Goal: Task Accomplishment & Management: Manage account settings

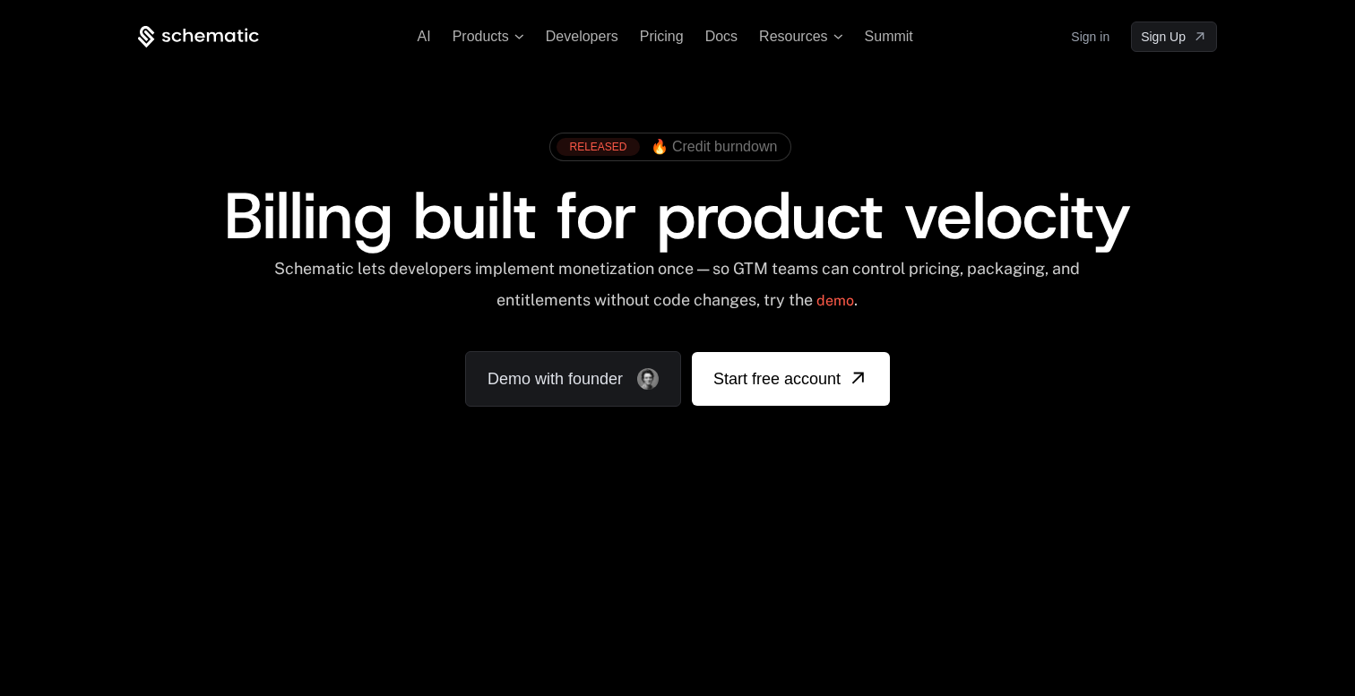
click at [1089, 32] on link "Sign in" at bounding box center [1090, 36] width 39 height 29
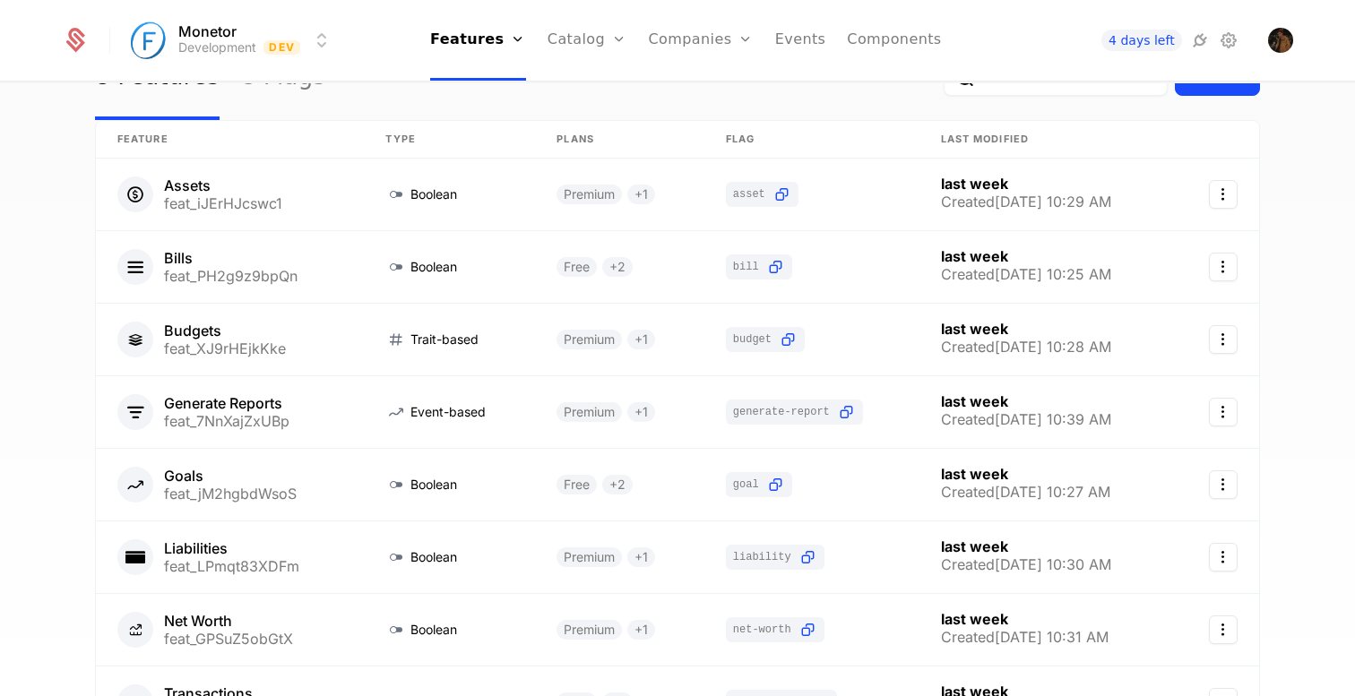
scroll to position [119, 0]
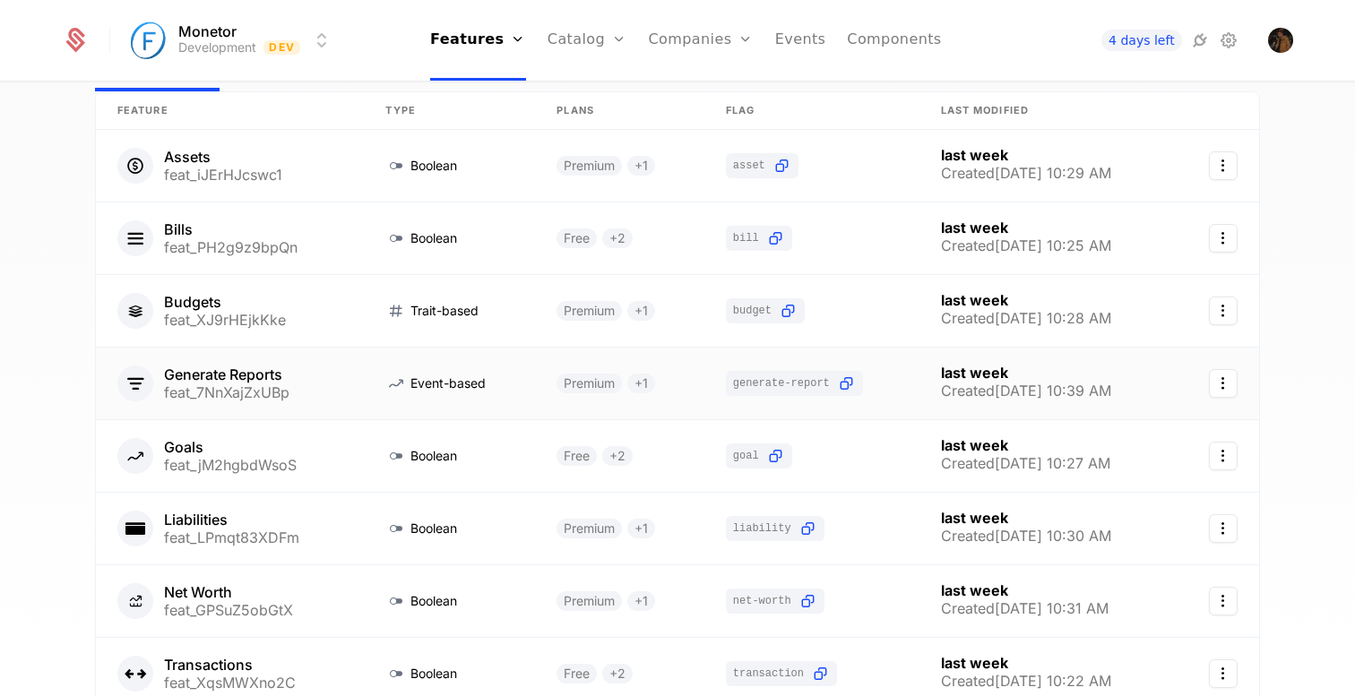
click at [514, 387] on link at bounding box center [449, 384] width 171 height 72
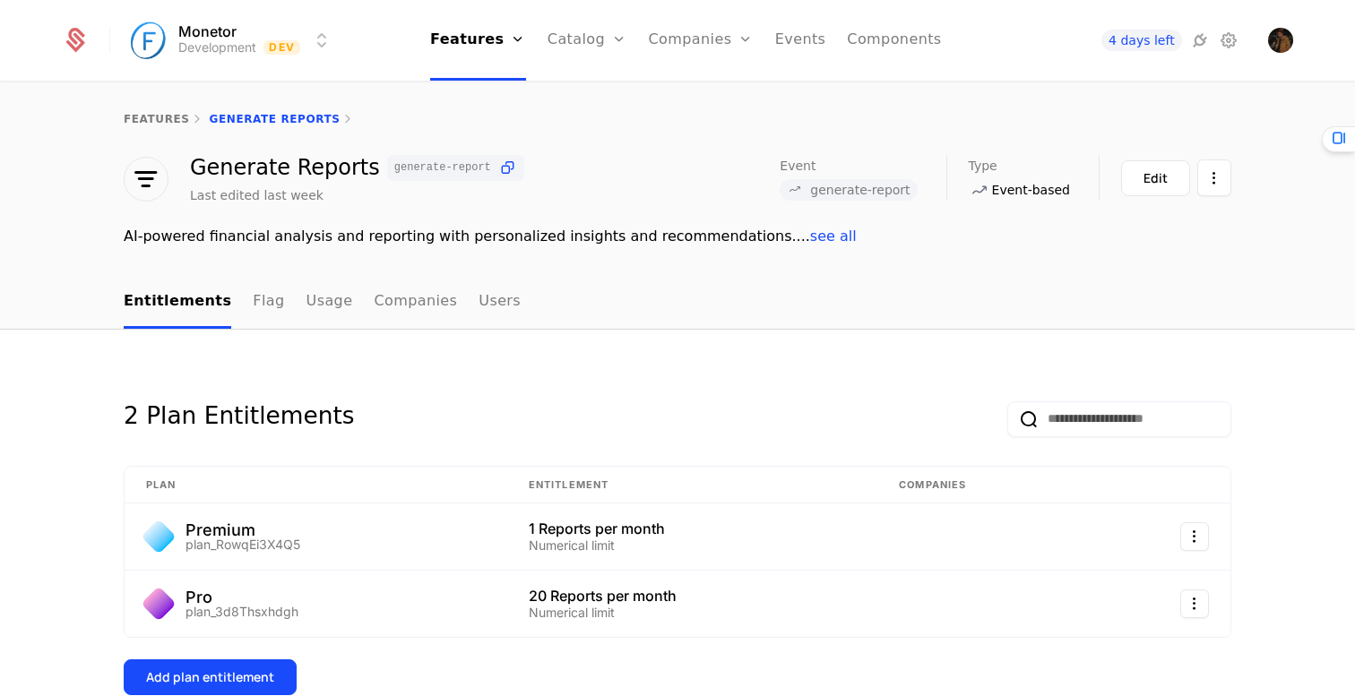
click at [1136, 185] on button "Edit" at bounding box center [1155, 178] width 69 height 36
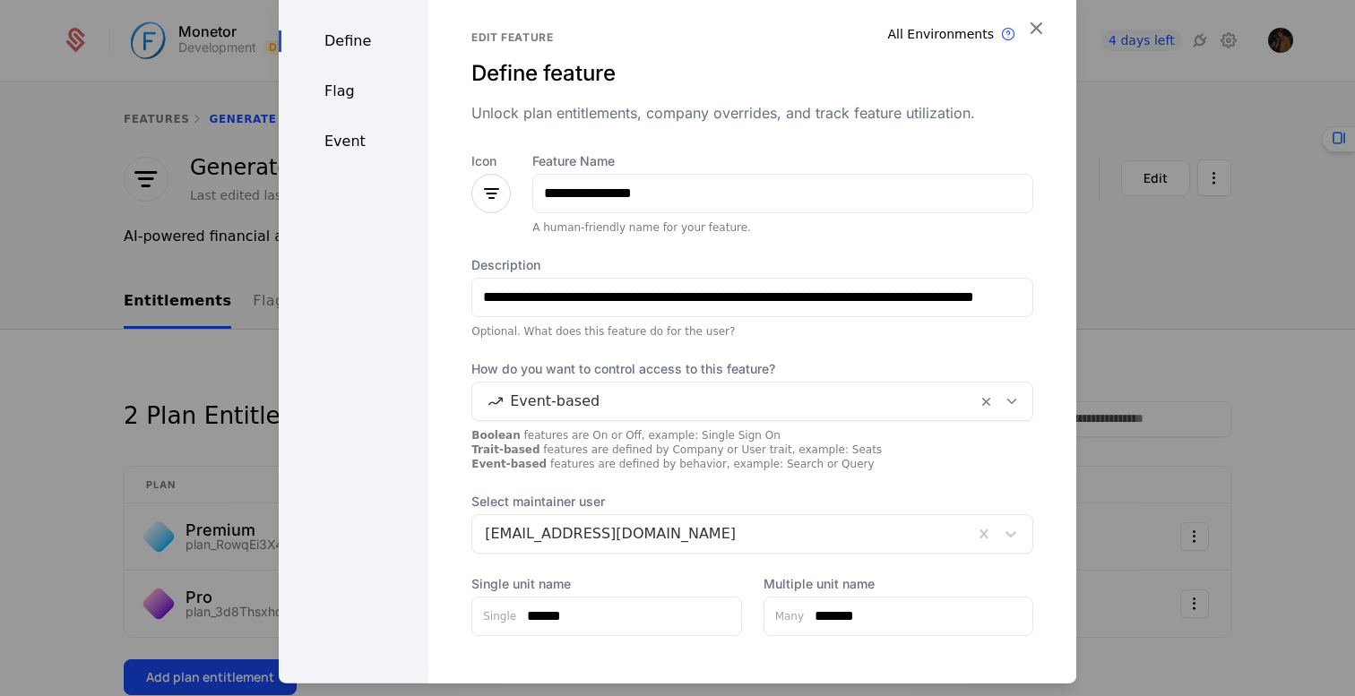
click at [344, 95] on div "Flag" at bounding box center [354, 91] width 150 height 22
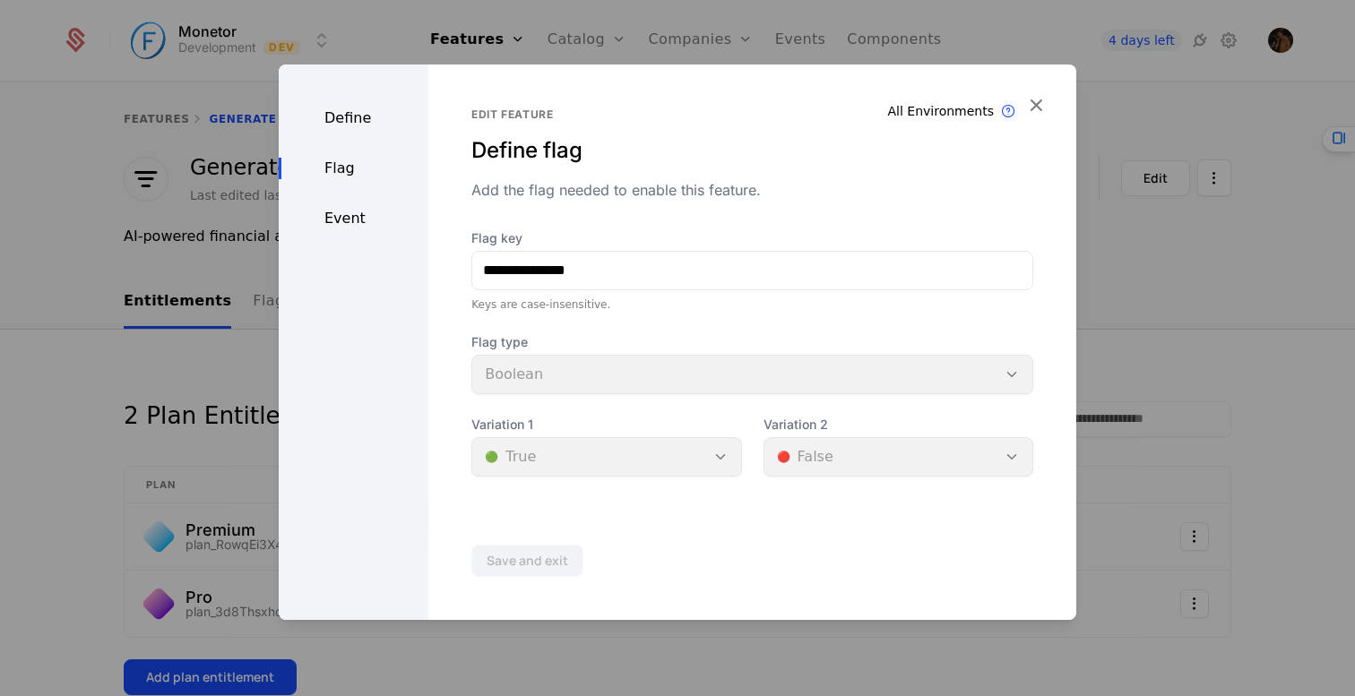
click at [332, 116] on div "Define" at bounding box center [354, 119] width 150 height 22
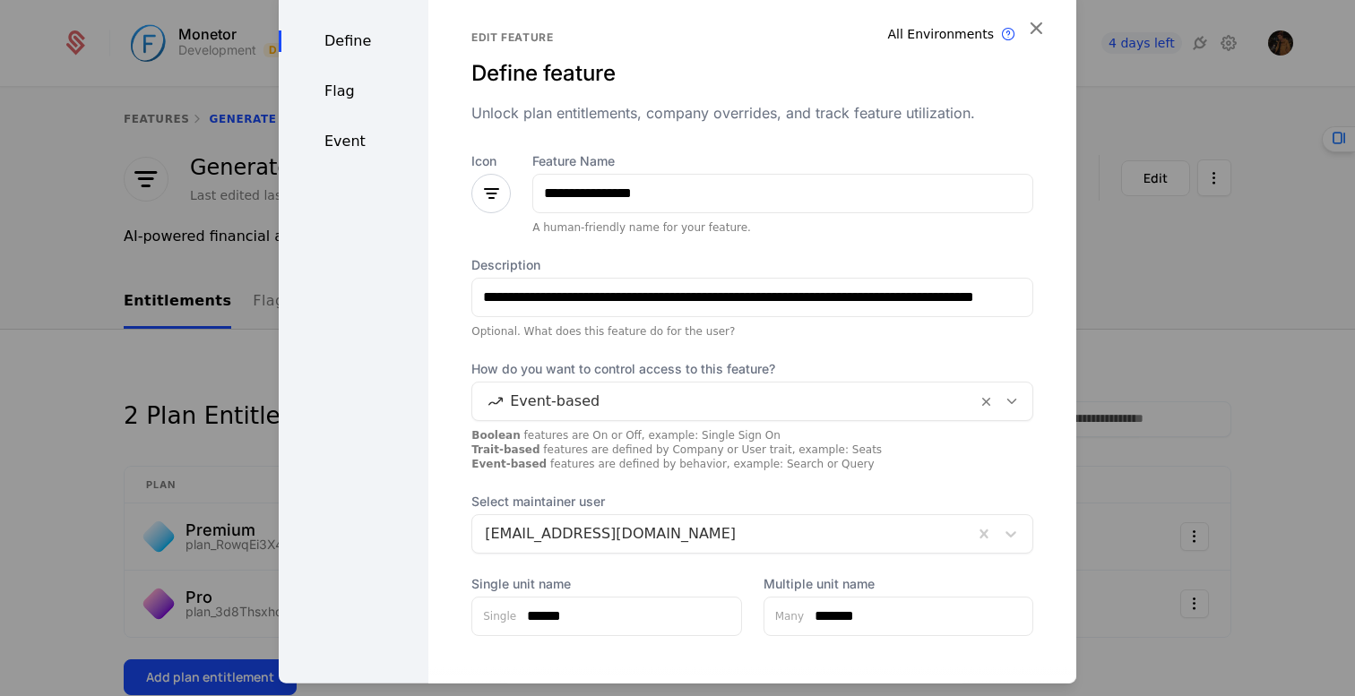
click at [192, 493] on div at bounding box center [677, 348] width 1355 height 696
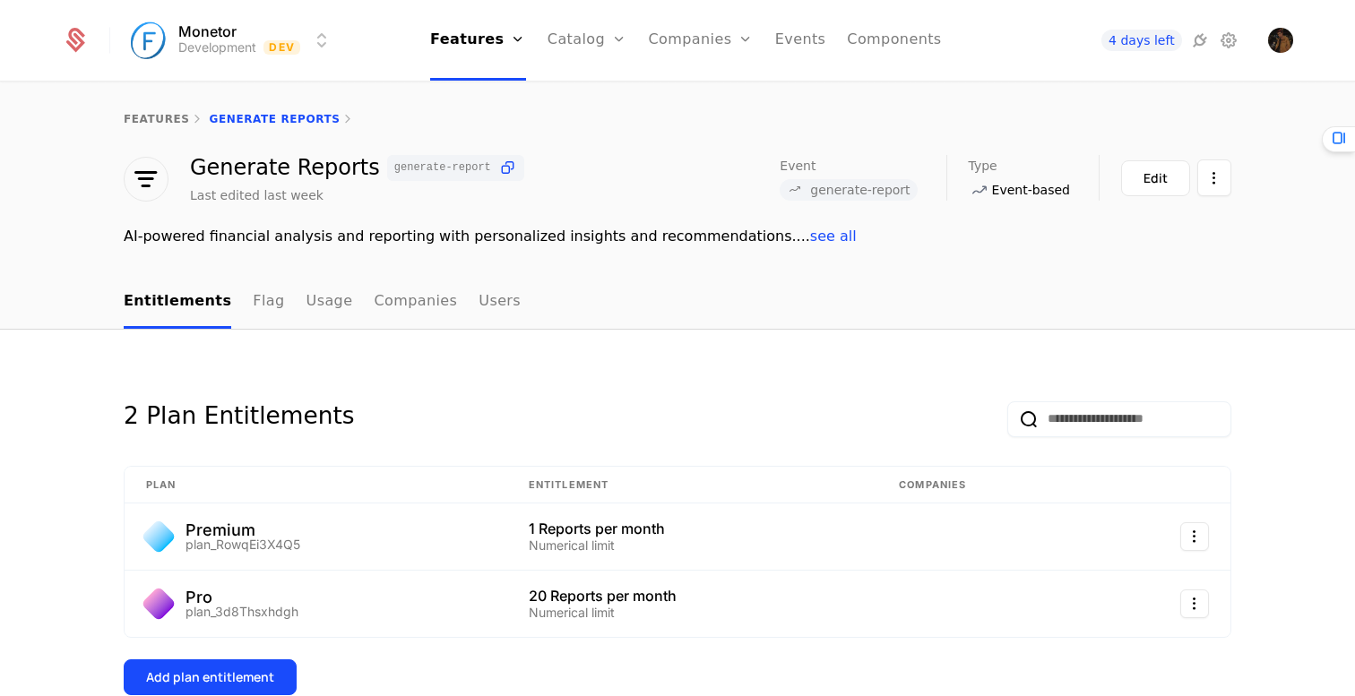
click at [691, 124] on link "Users" at bounding box center [711, 116] width 82 height 14
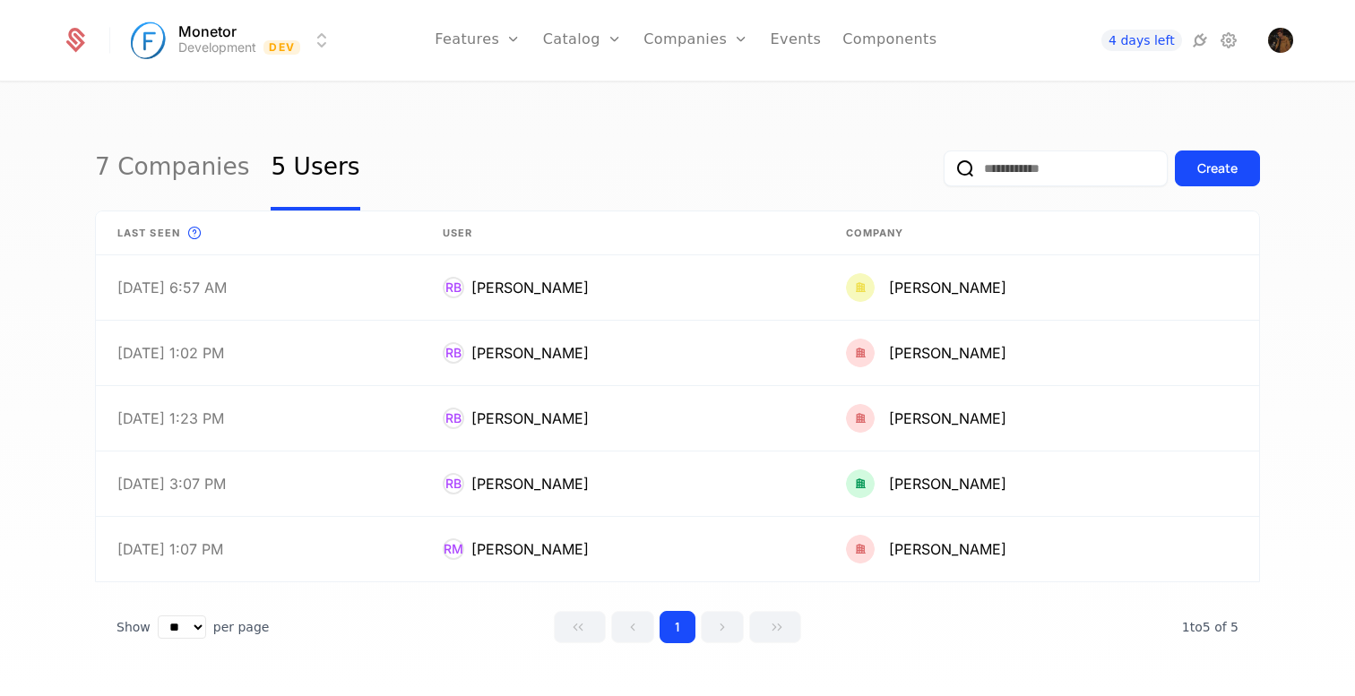
click at [697, 95] on link "Companies" at bounding box center [706, 88] width 82 height 14
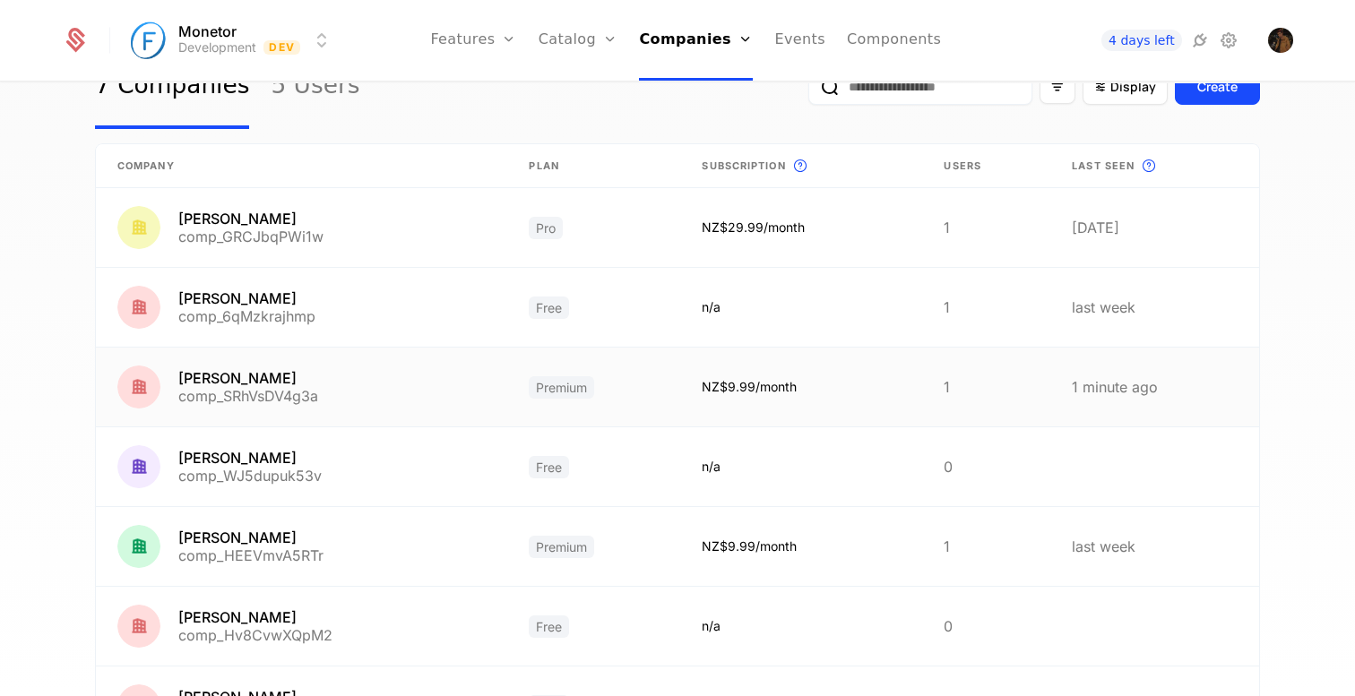
scroll to position [129, 0]
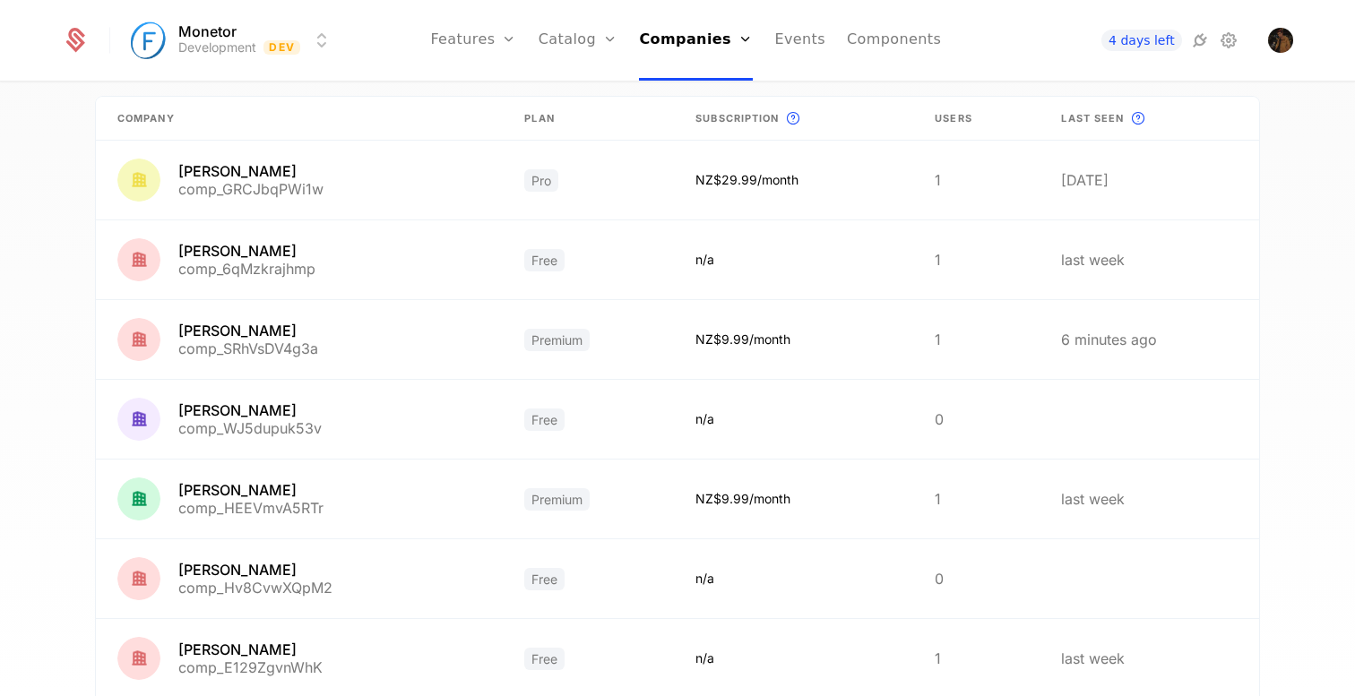
click at [487, 40] on link "Features" at bounding box center [473, 40] width 86 height 81
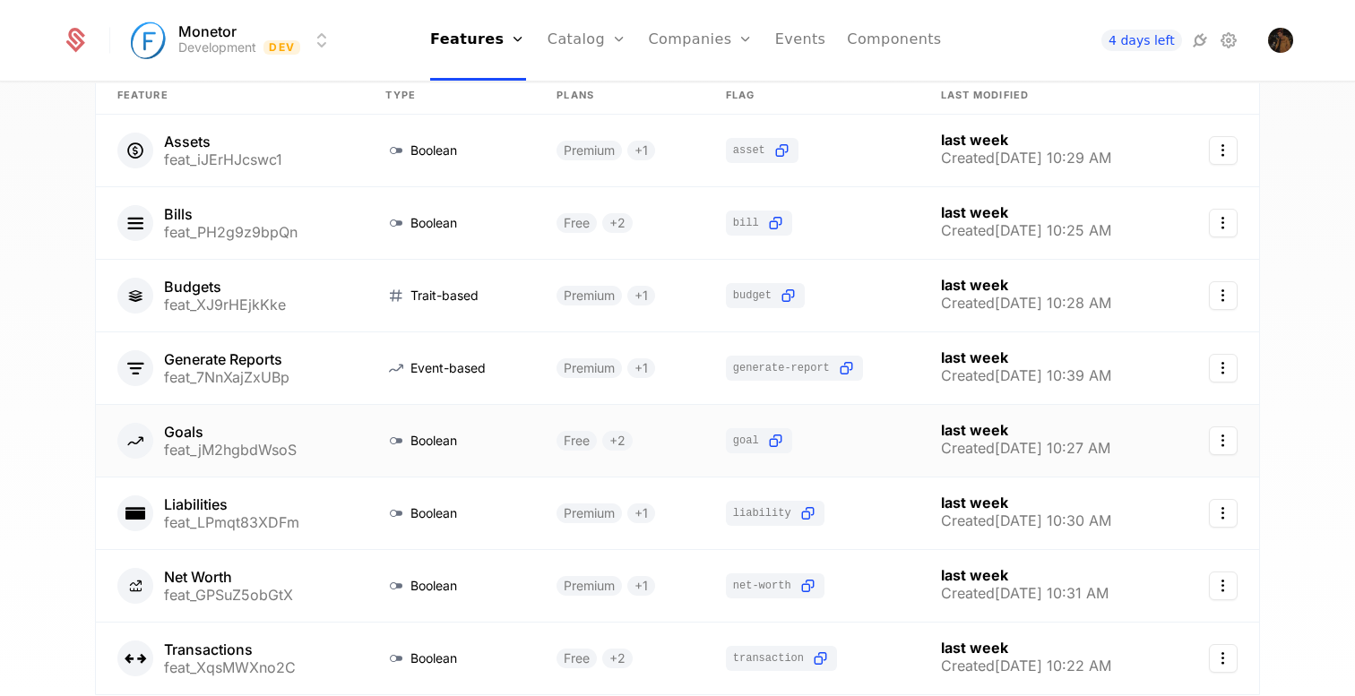
scroll to position [181, 0]
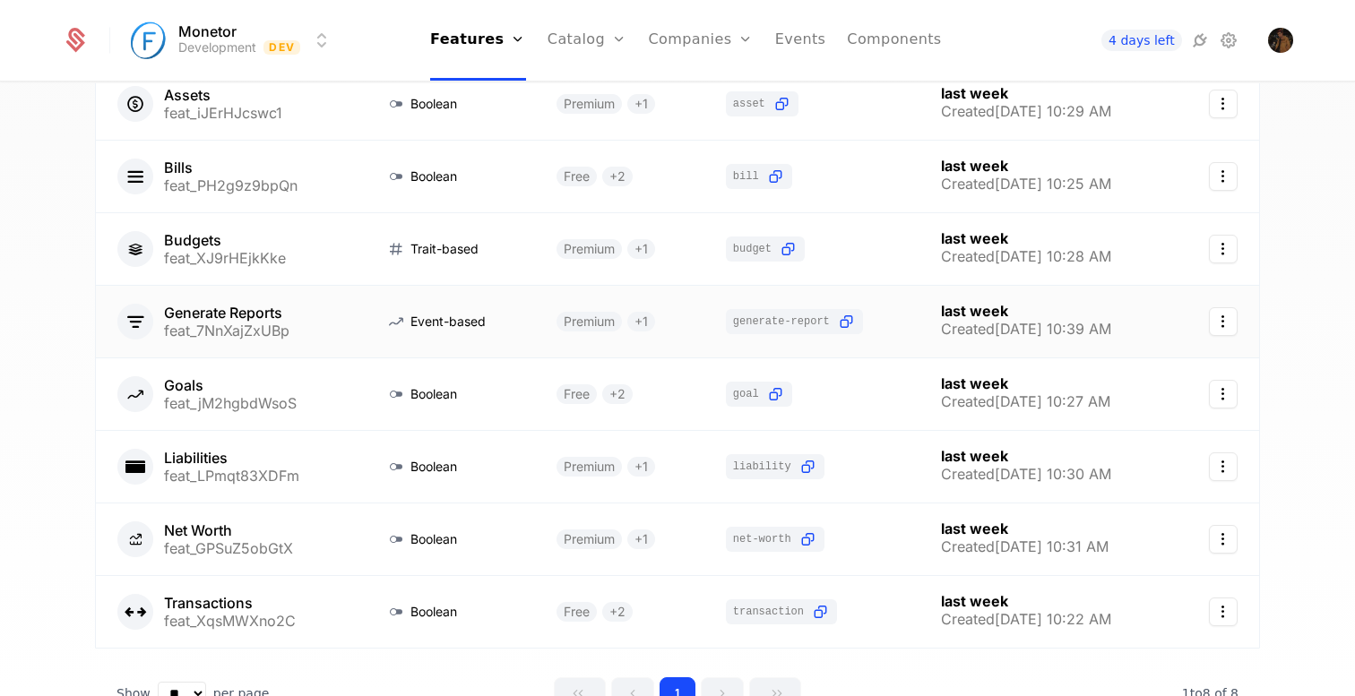
click at [481, 332] on link at bounding box center [449, 322] width 171 height 72
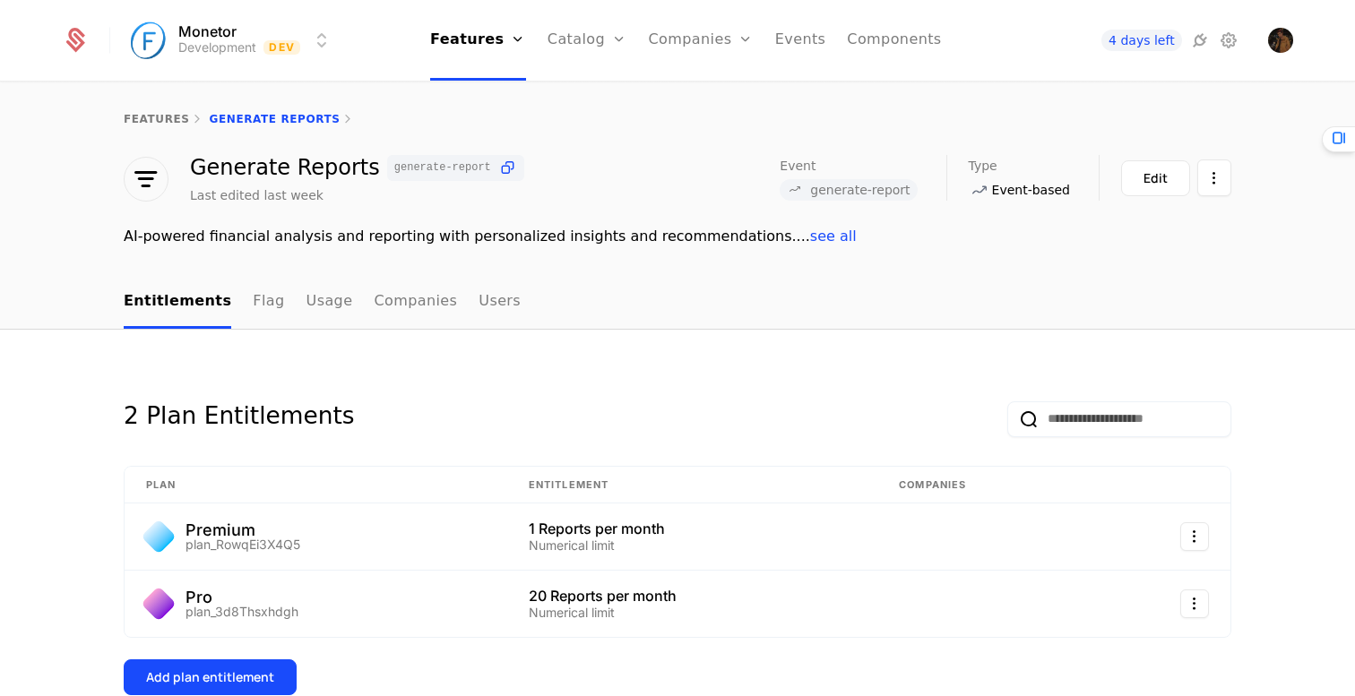
click at [155, 115] on link "features" at bounding box center [157, 119] width 66 height 13
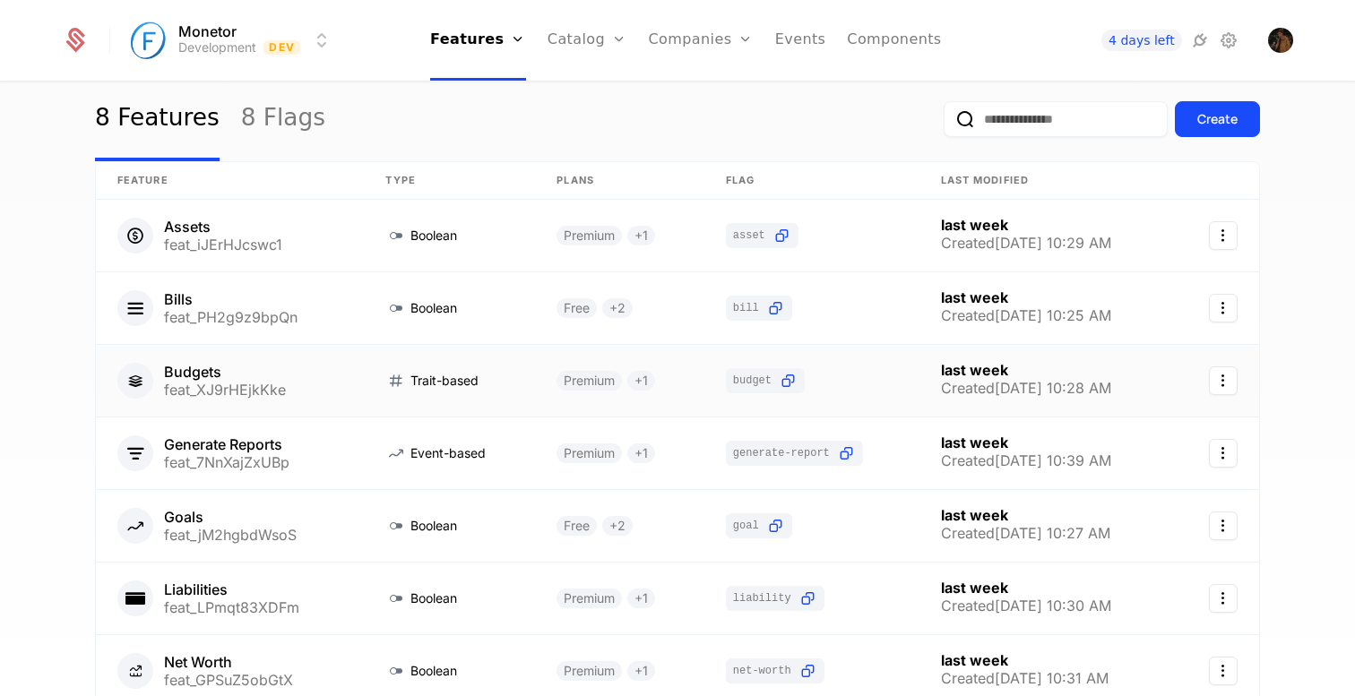
scroll to position [34, 0]
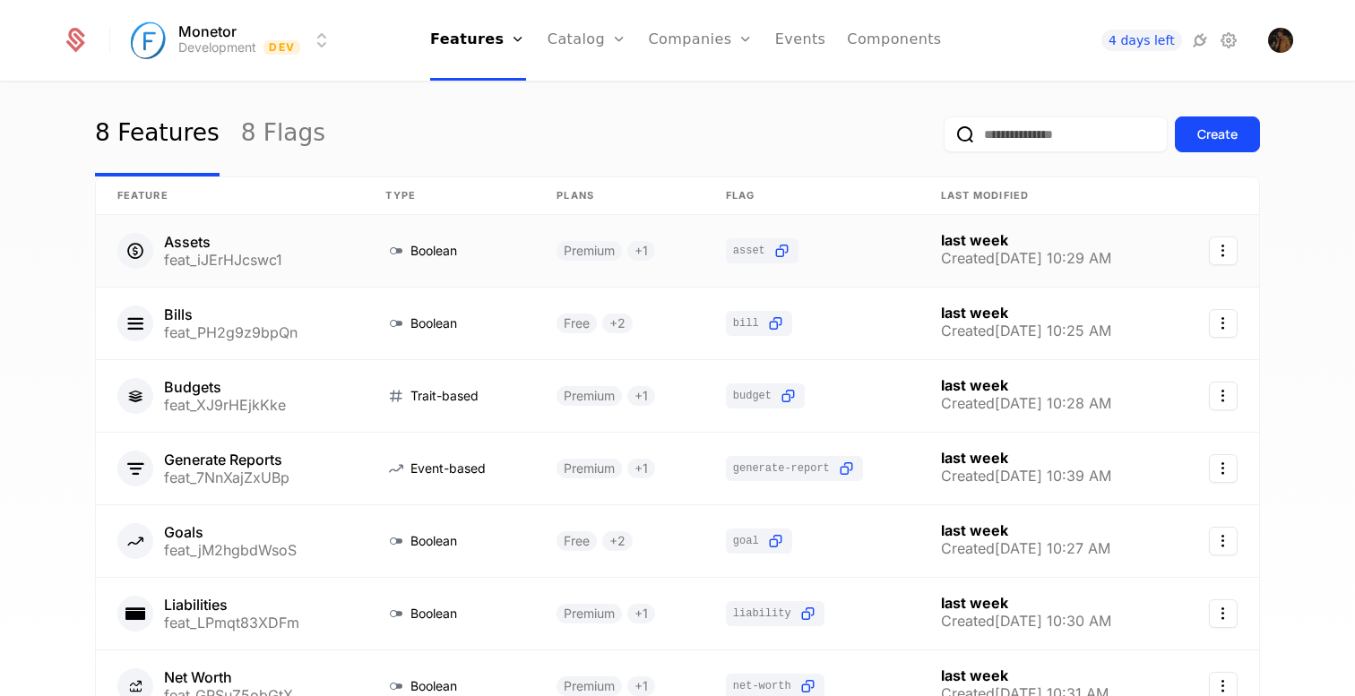
click at [331, 250] on link at bounding box center [230, 251] width 268 height 72
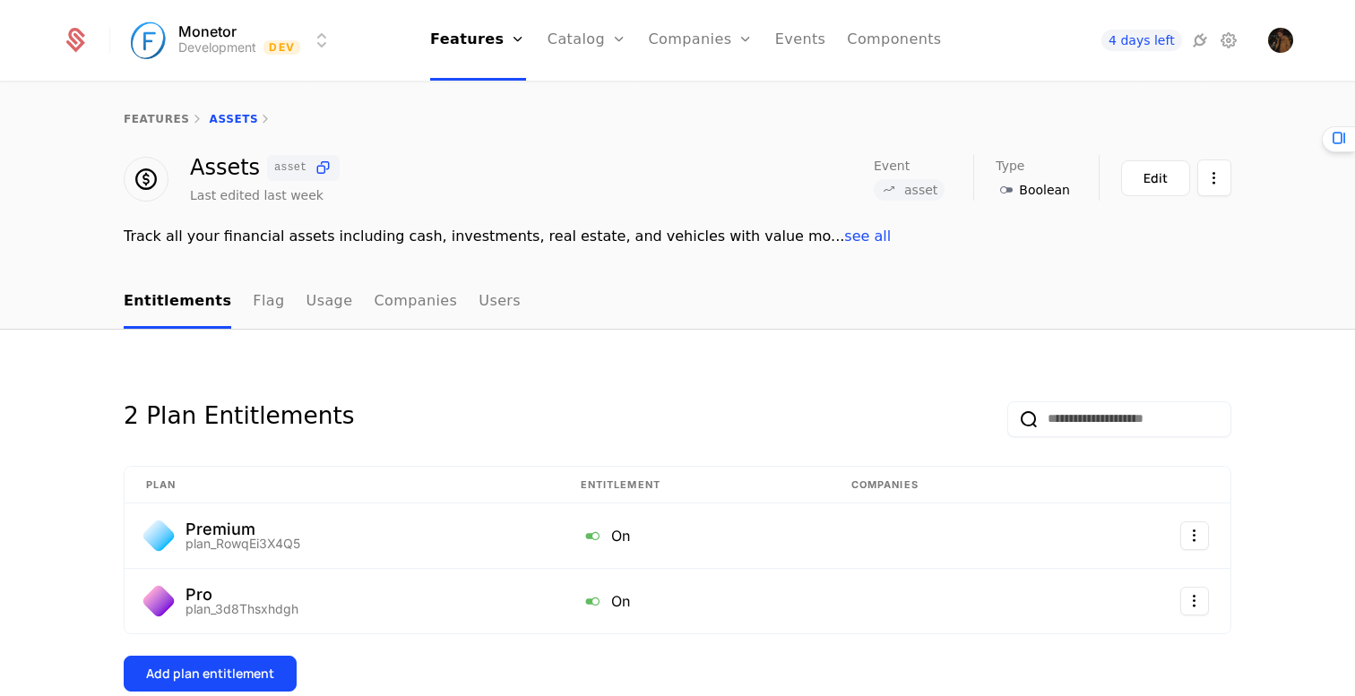
click at [161, 120] on link "features" at bounding box center [157, 119] width 66 height 13
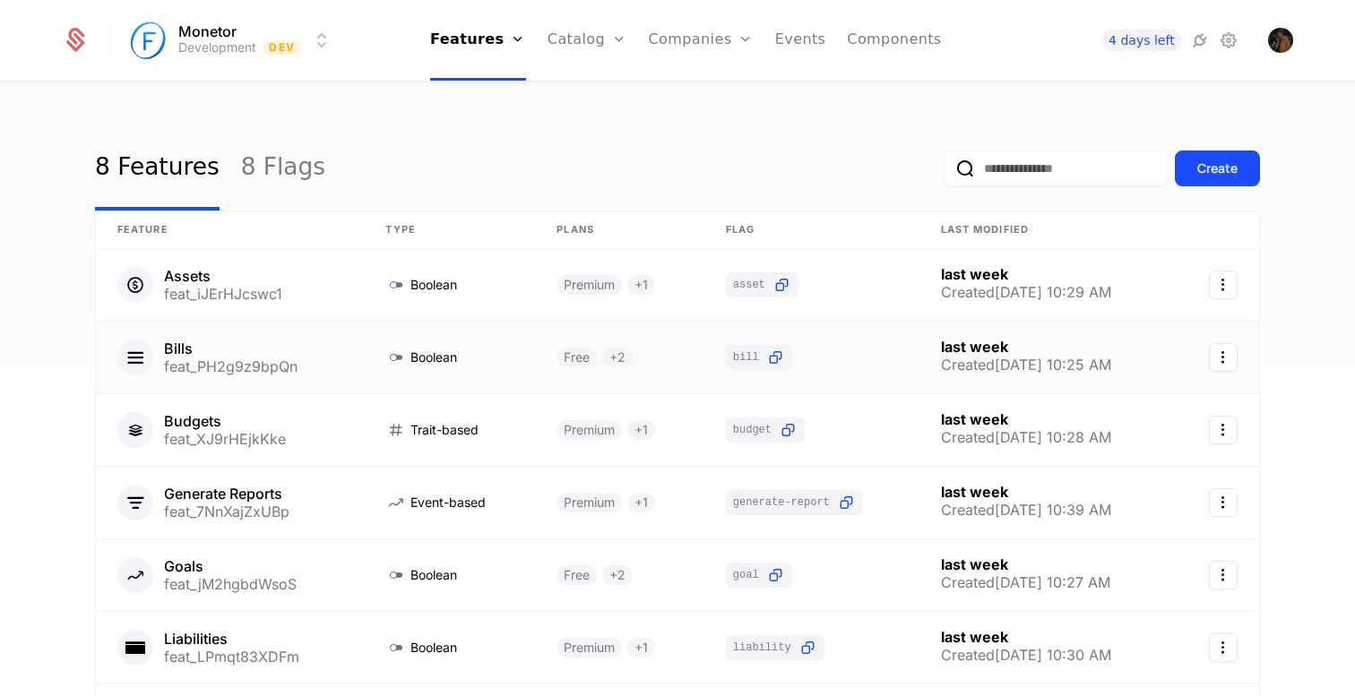
click at [312, 367] on link at bounding box center [230, 358] width 268 height 72
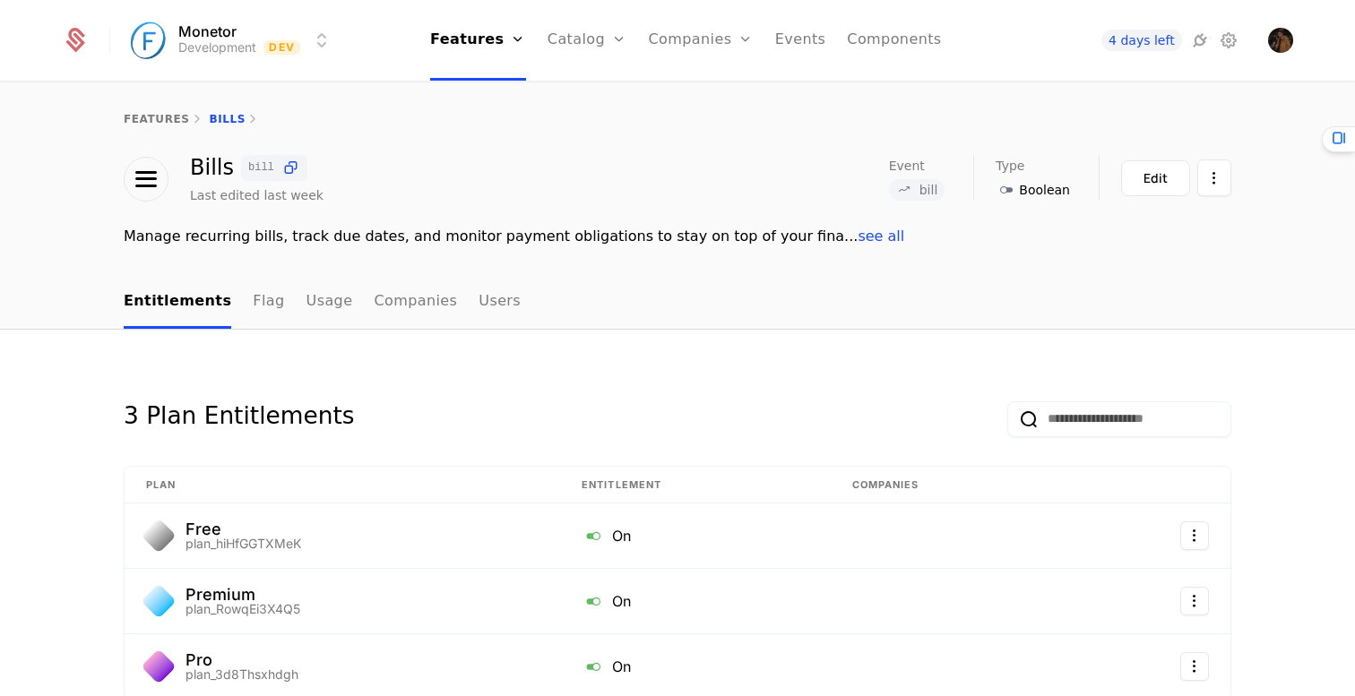
click at [148, 114] on link "features" at bounding box center [157, 119] width 66 height 13
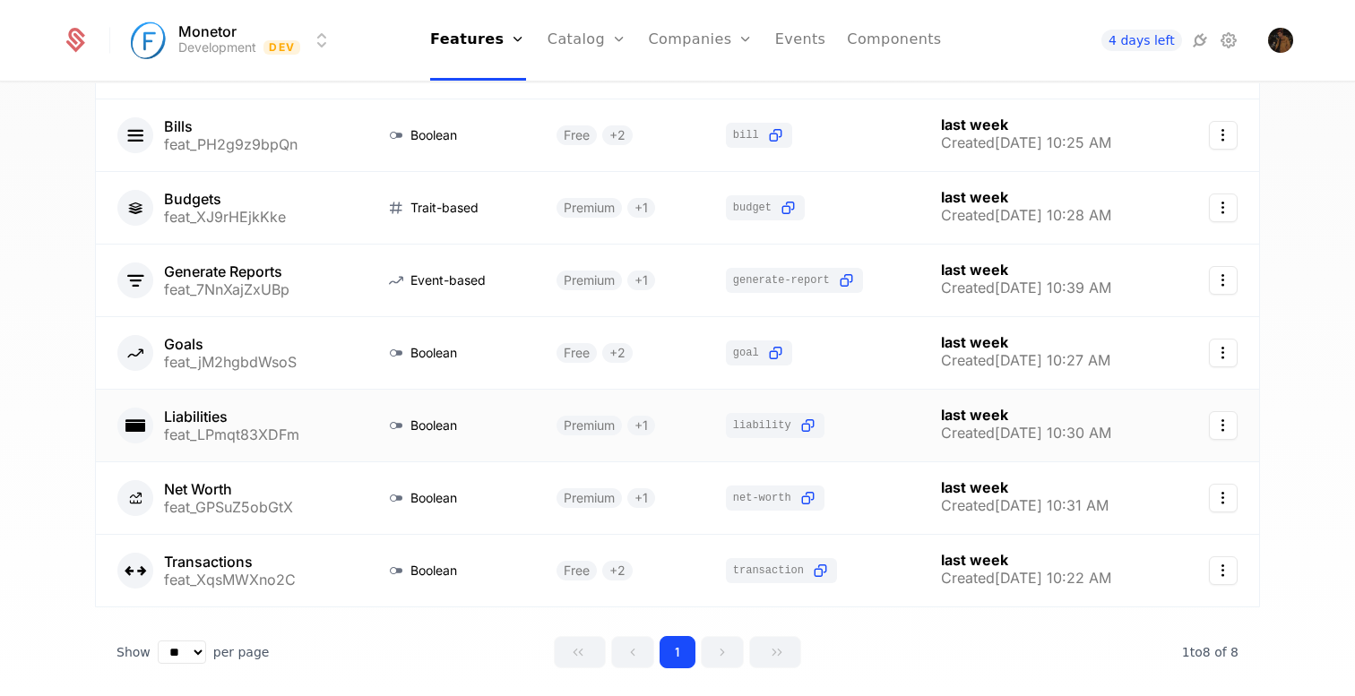
scroll to position [228, 0]
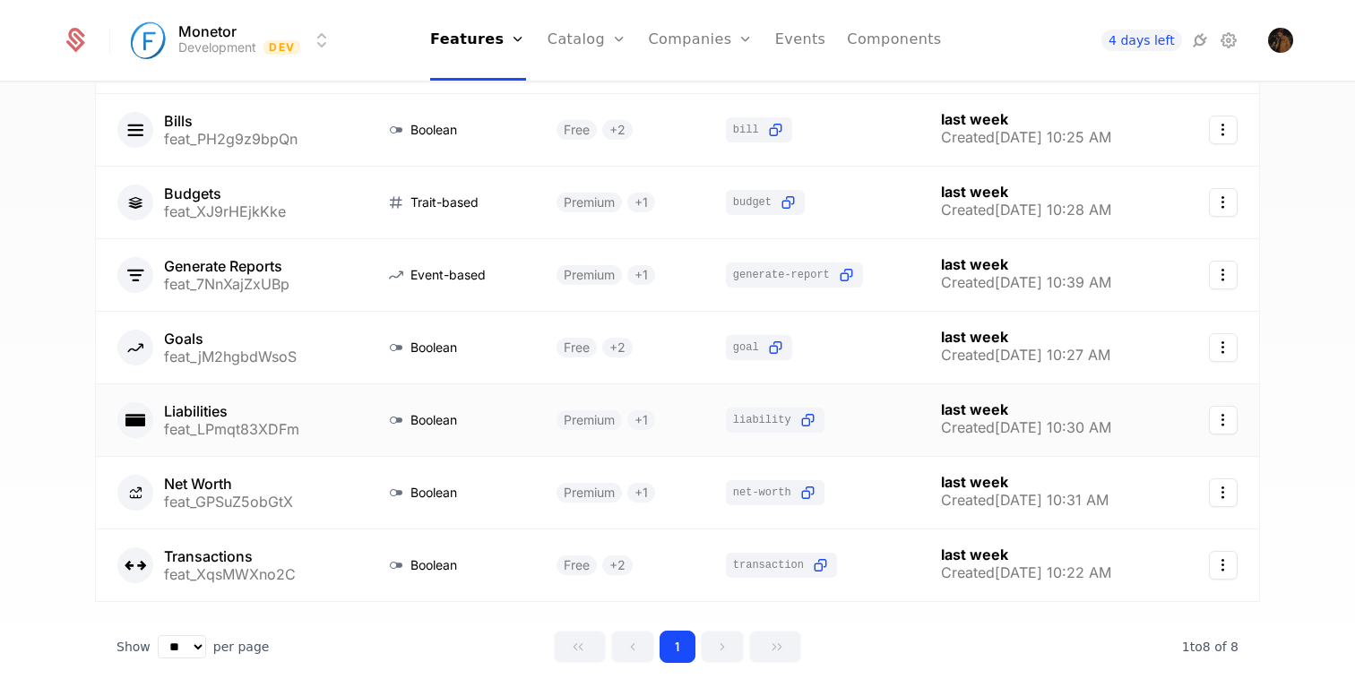
click at [678, 423] on link at bounding box center [619, 420] width 168 height 72
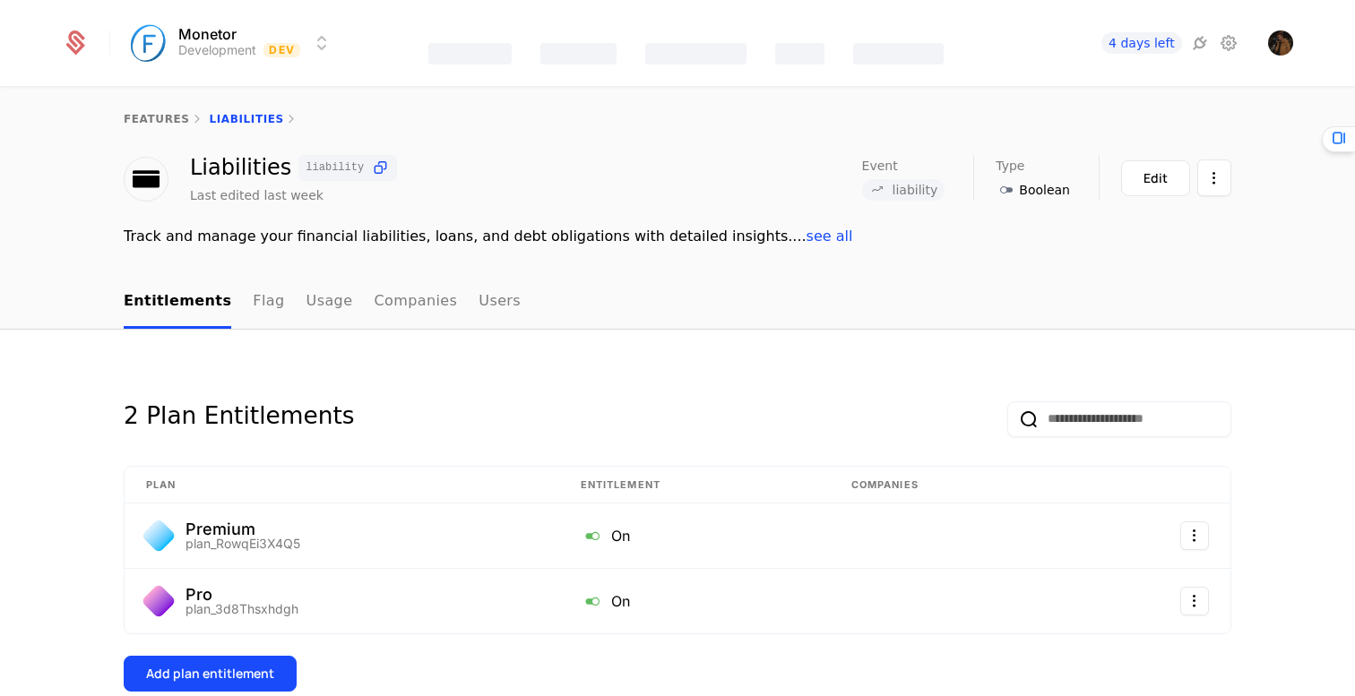
click at [168, 113] on link "features" at bounding box center [157, 119] width 66 height 13
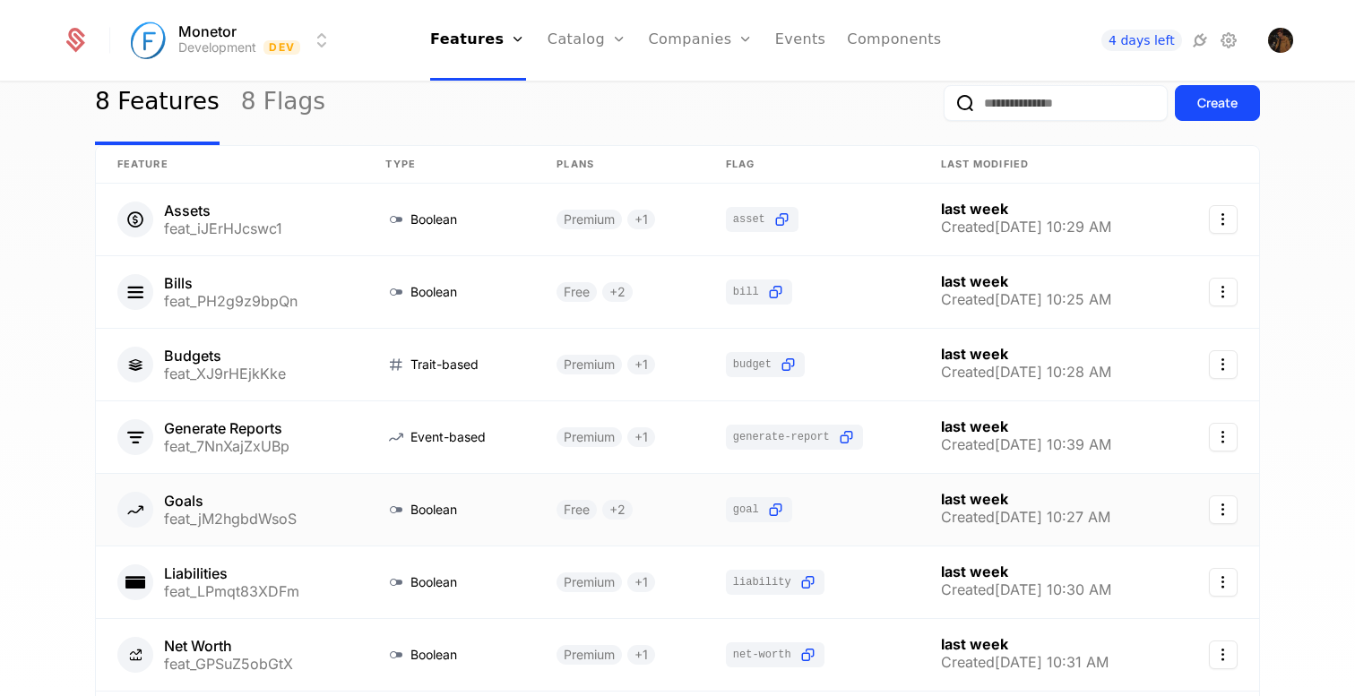
scroll to position [67, 0]
click at [355, 505] on link at bounding box center [230, 508] width 268 height 72
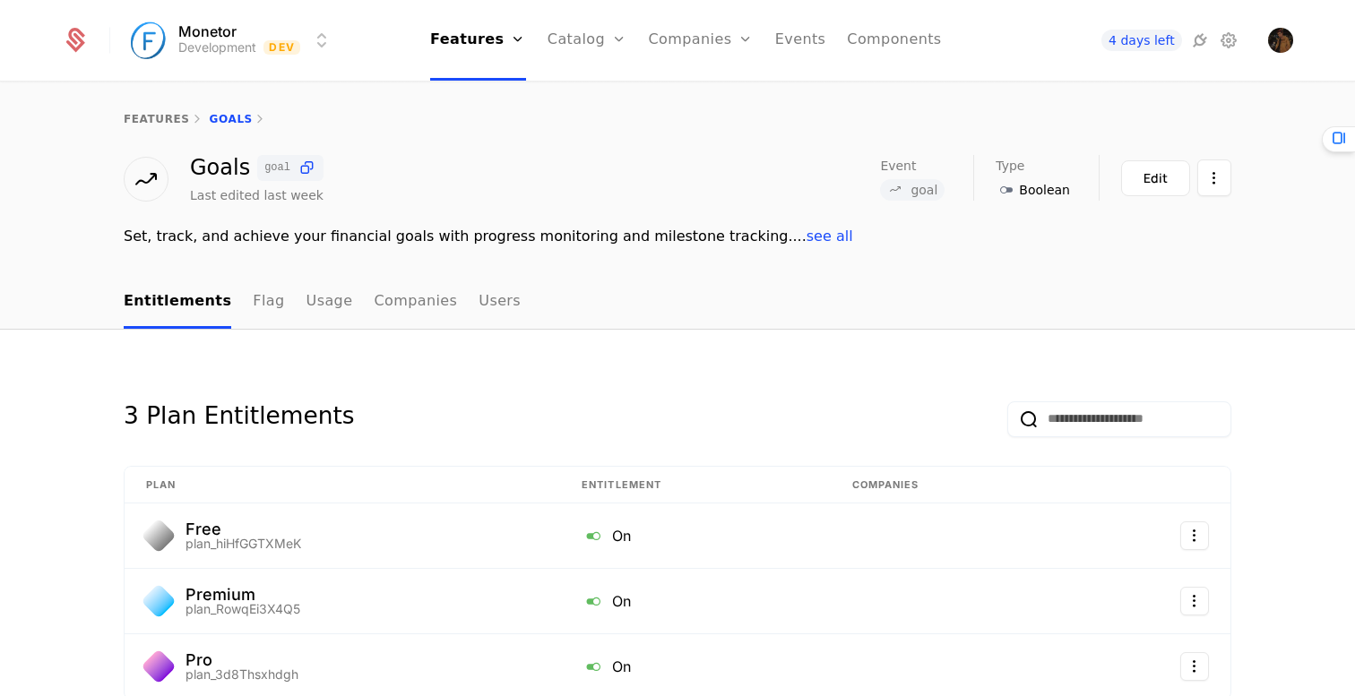
click at [162, 122] on link "features" at bounding box center [157, 119] width 66 height 13
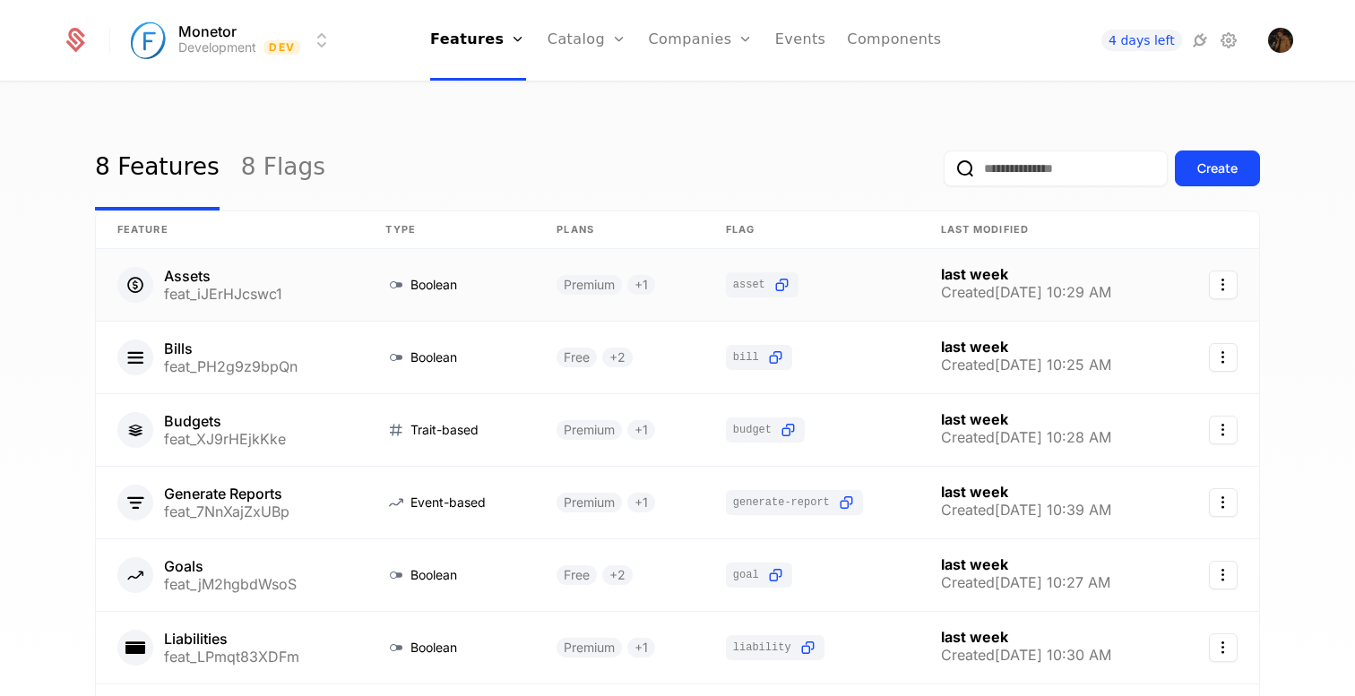
click at [468, 293] on link at bounding box center [449, 285] width 171 height 72
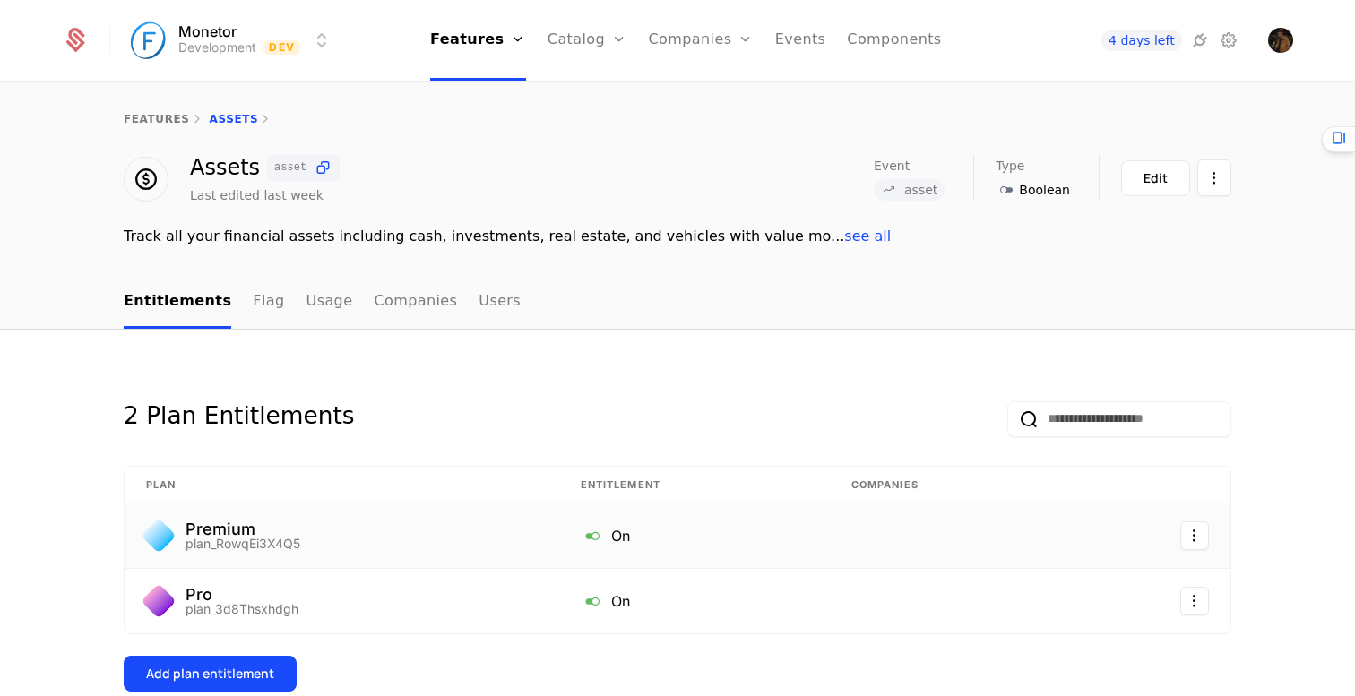
click at [716, 537] on div "On" at bounding box center [695, 535] width 228 height 23
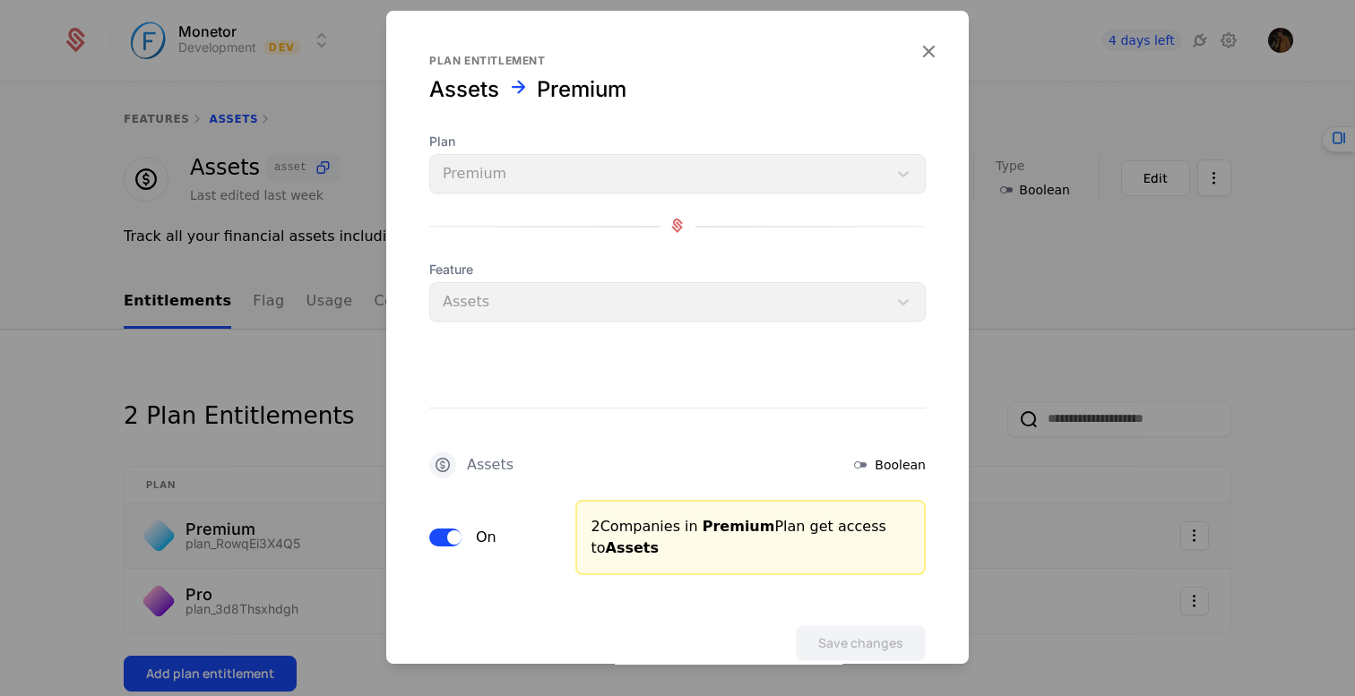
click at [1036, 435] on div at bounding box center [677, 348] width 1355 height 696
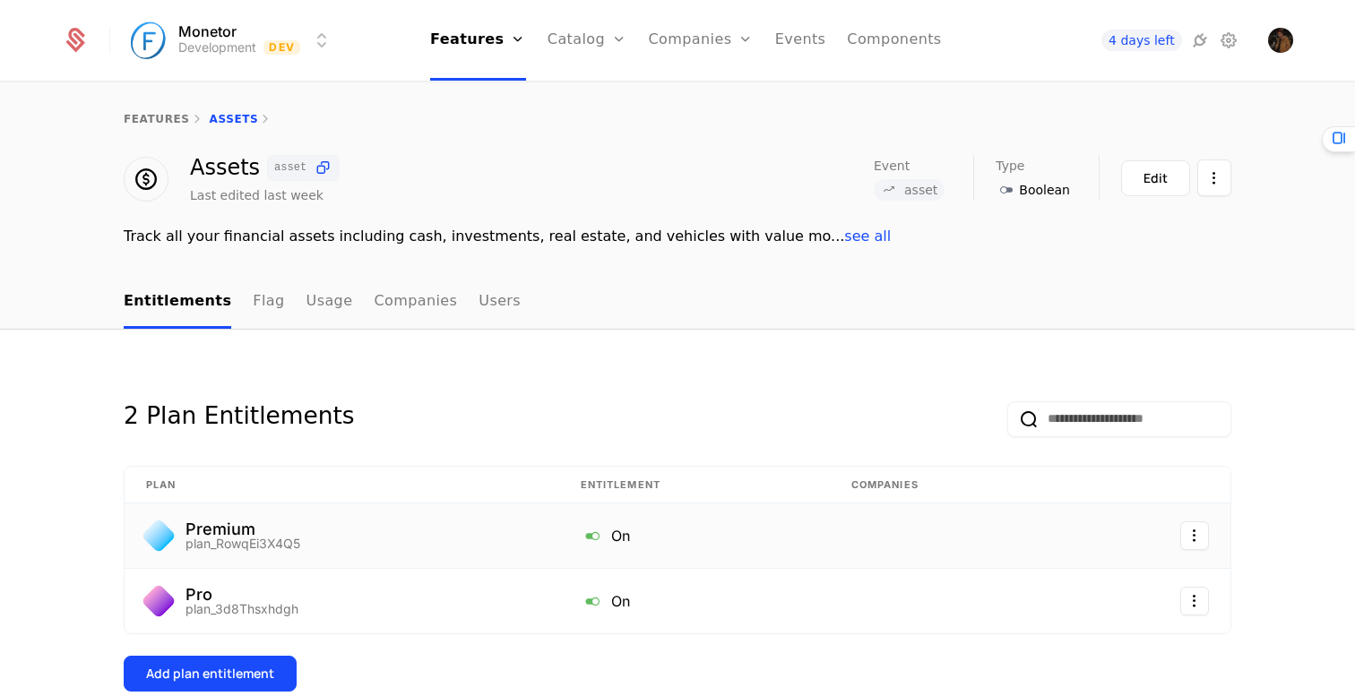
click at [188, 48] on html "Monetor Development Dev Features Features Flags Catalog Plans Add Ons Credits C…" at bounding box center [677, 348] width 1355 height 696
click at [698, 124] on link "Users" at bounding box center [711, 116] width 82 height 14
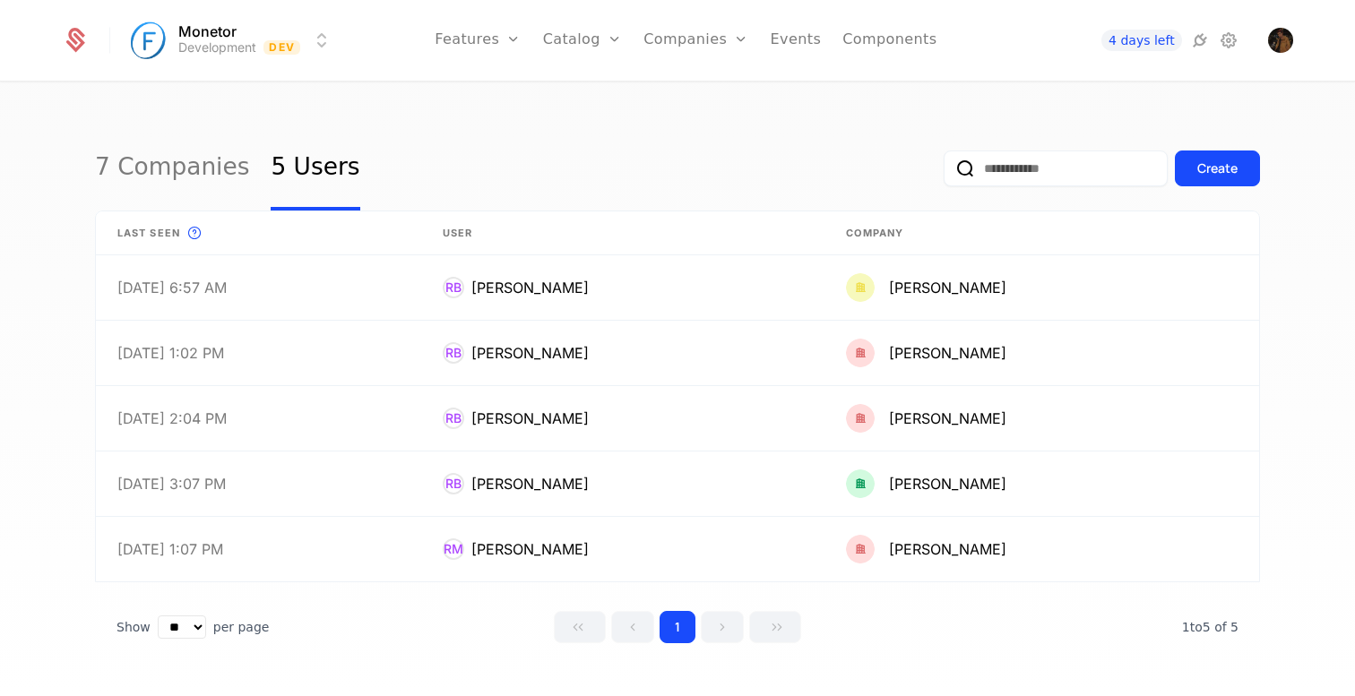
click at [701, 94] on link "Companies" at bounding box center [706, 88] width 82 height 14
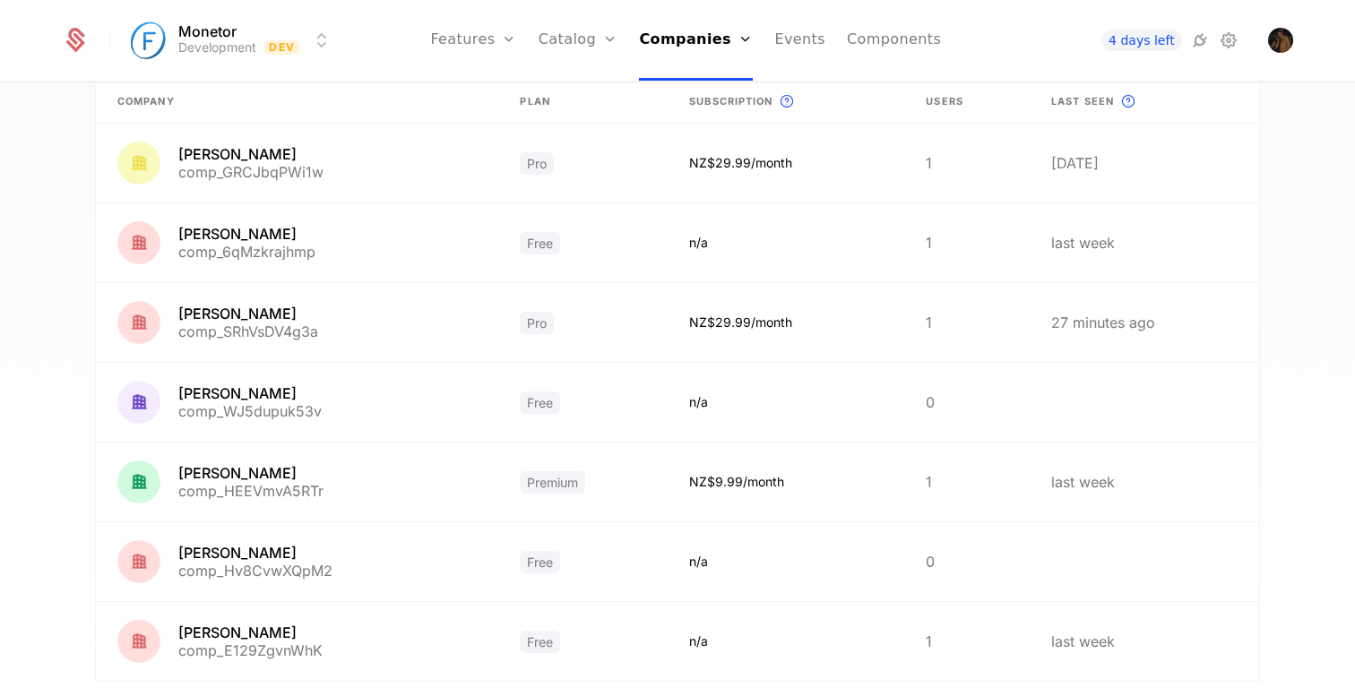
scroll to position [144, 0]
click at [635, 343] on link at bounding box center [582, 324] width 169 height 79
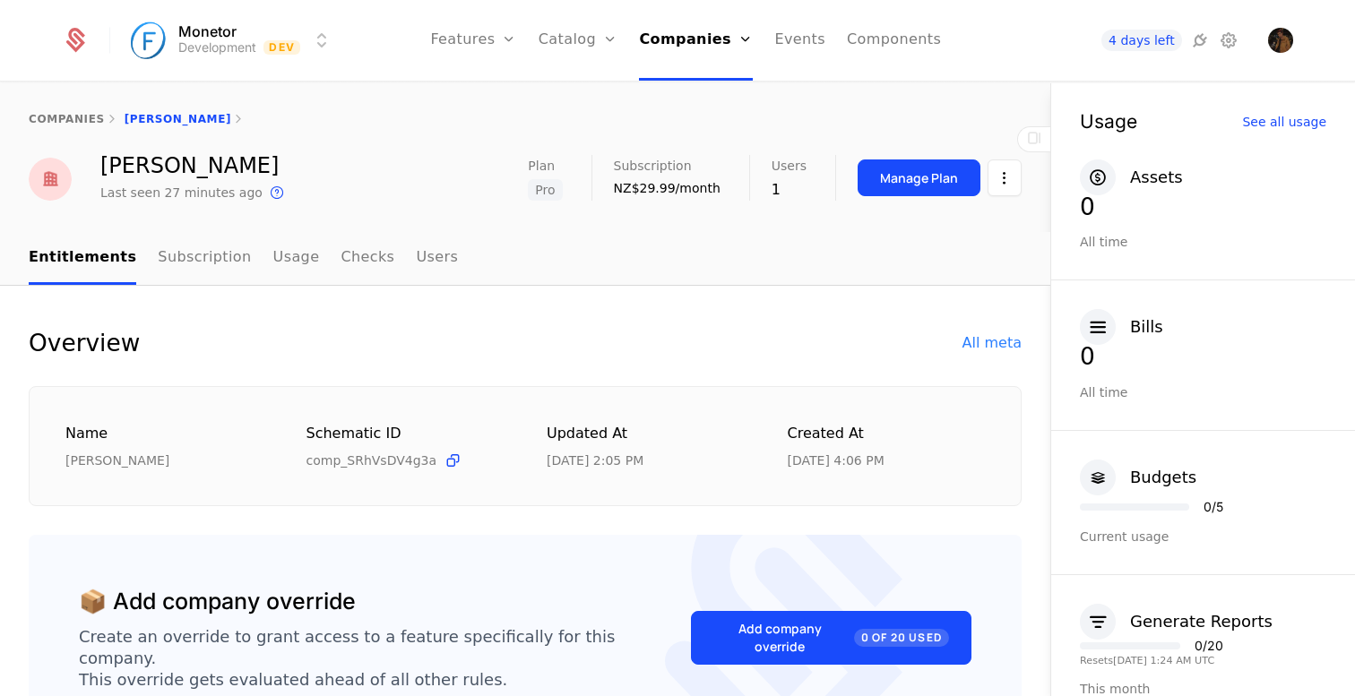
click at [924, 180] on div "Manage Plan" at bounding box center [919, 178] width 78 height 18
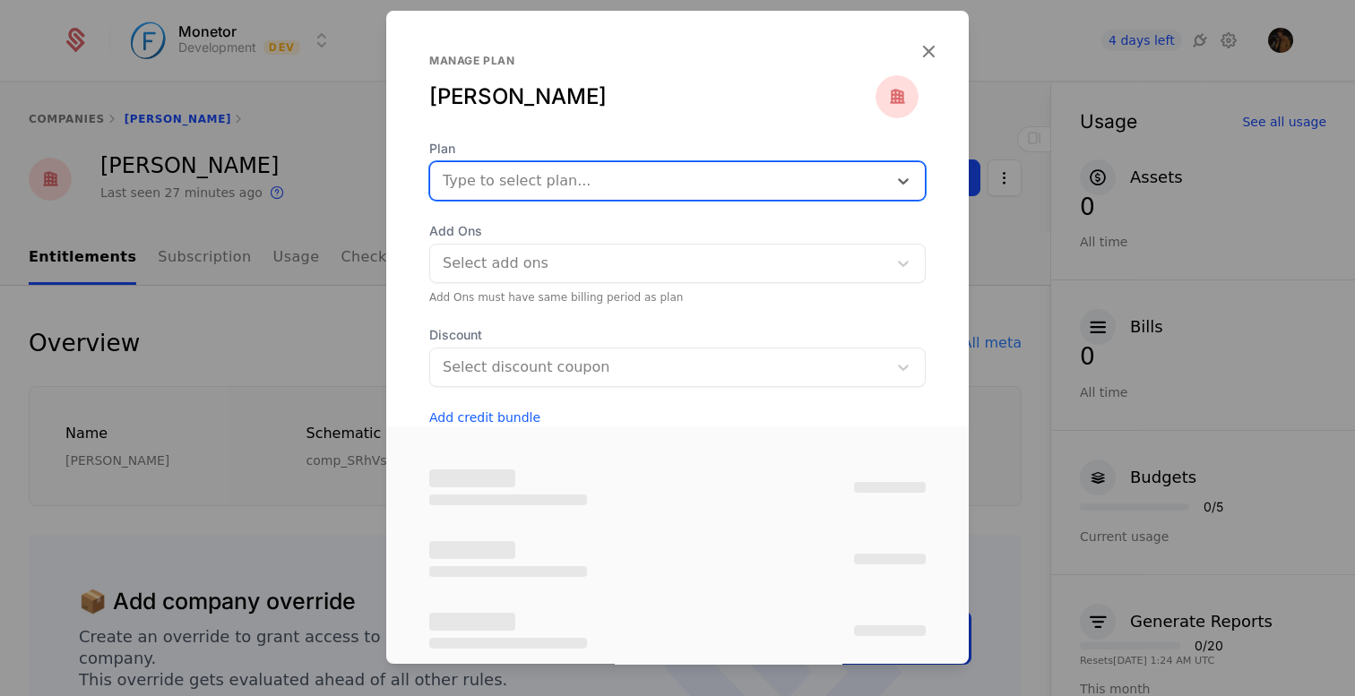
click at [593, 186] on div at bounding box center [659, 180] width 432 height 25
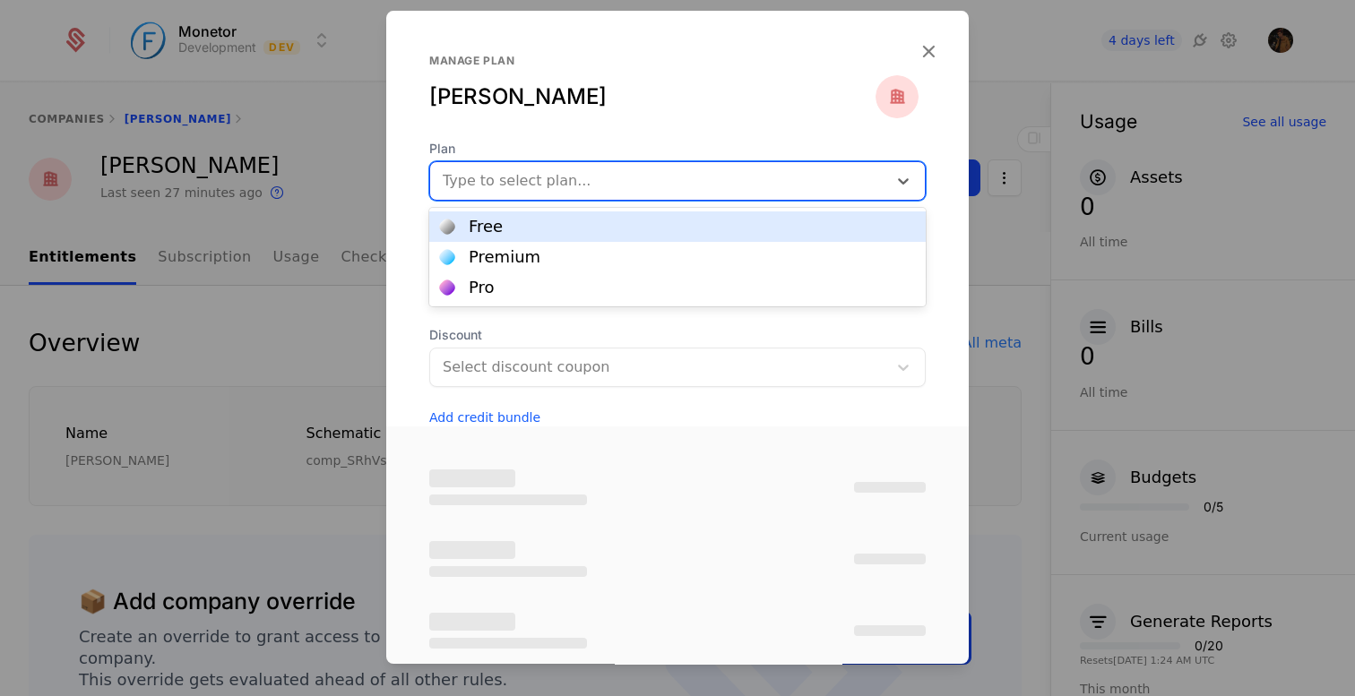
click at [529, 229] on div "Free" at bounding box center [677, 227] width 475 height 16
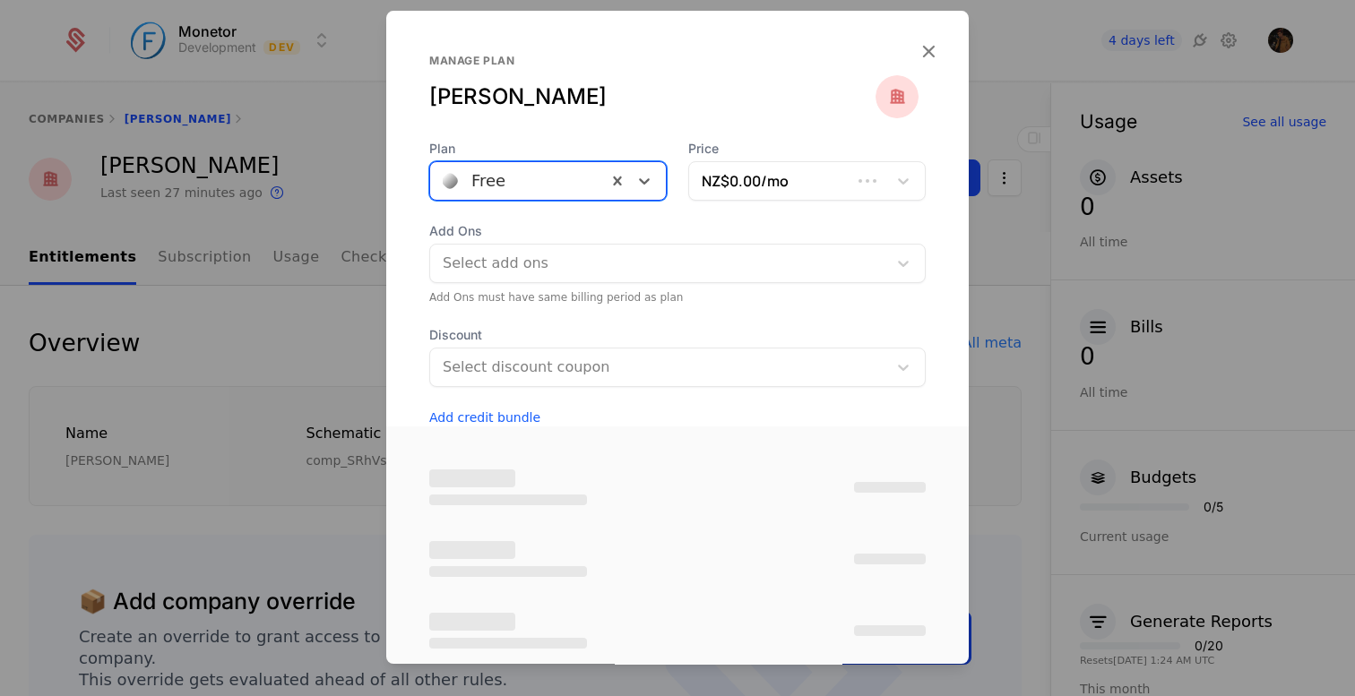
scroll to position [114, 0]
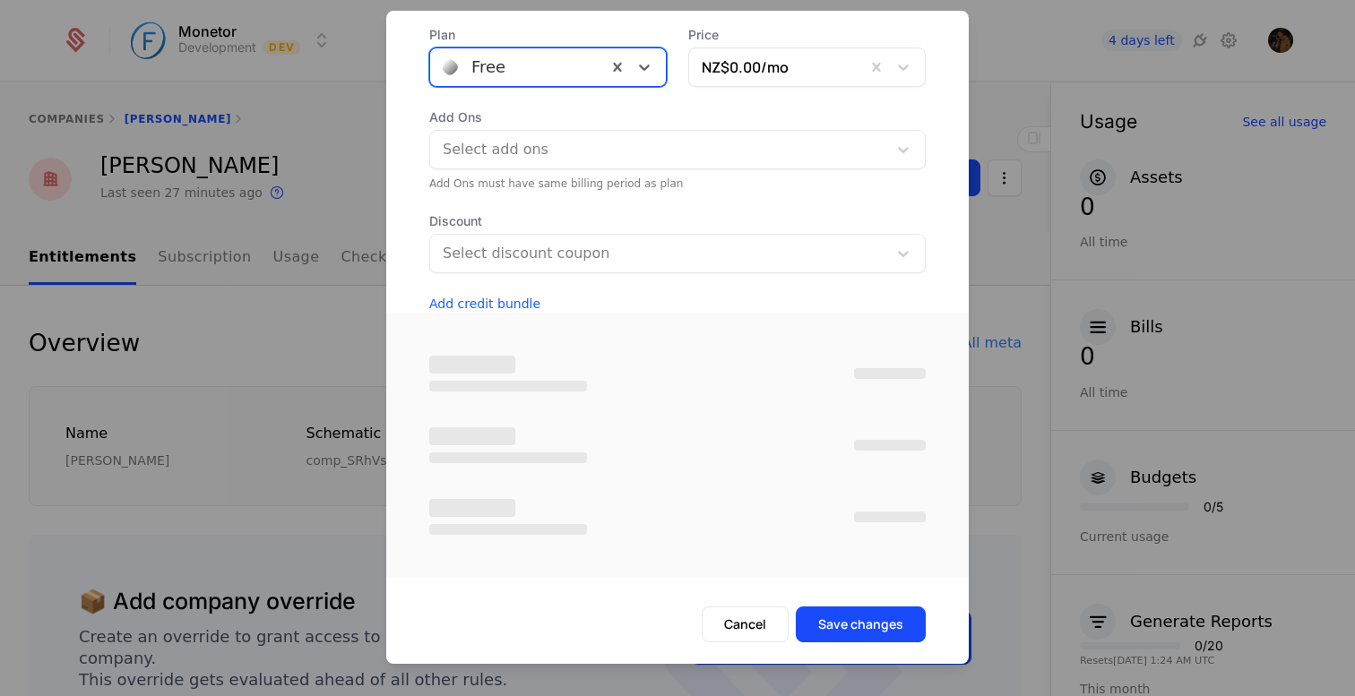
click at [852, 634] on button "Save changes" at bounding box center [861, 625] width 130 height 36
